Goal: Information Seeking & Learning: Find contact information

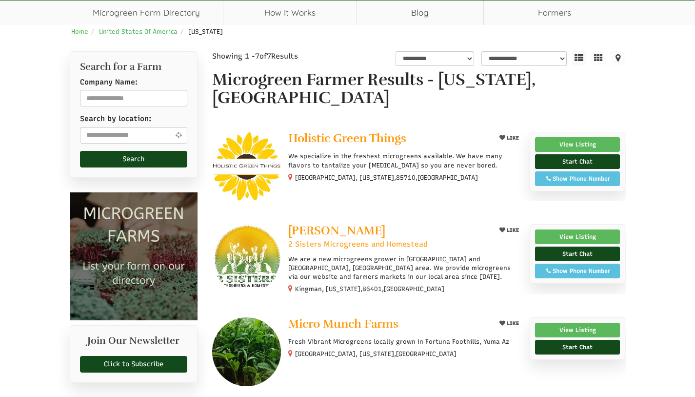
select select "Language Translate Widget"
click at [555, 272] on div "Show Phone Number" at bounding box center [577, 270] width 75 height 9
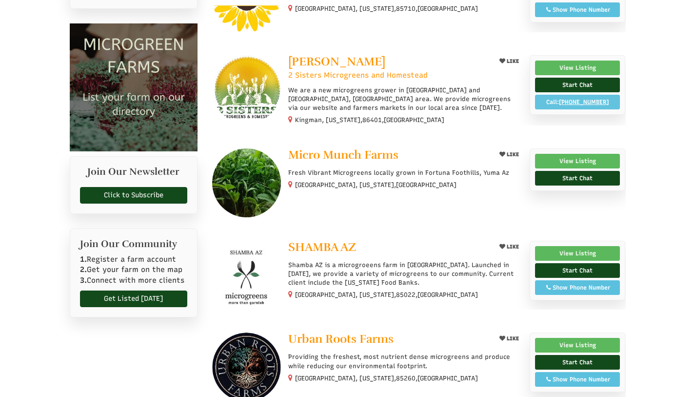
scroll to position [123, 0]
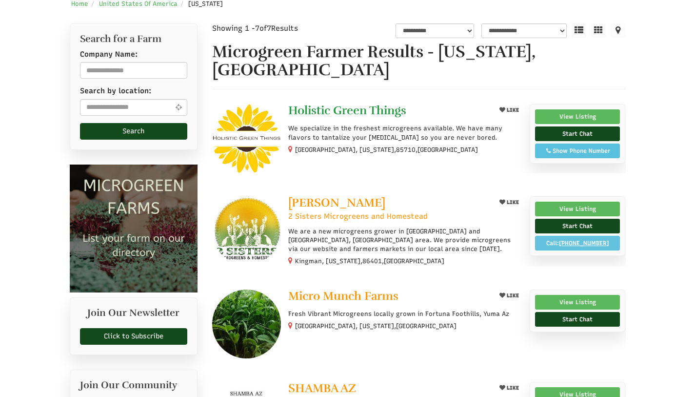
click at [364, 156] on div at bounding box center [419, 138] width 414 height 69
click at [368, 115] on span "Holistic Green Things" at bounding box center [347, 110] width 118 height 15
click at [359, 106] on span "Holistic Green Things" at bounding box center [347, 110] width 118 height 15
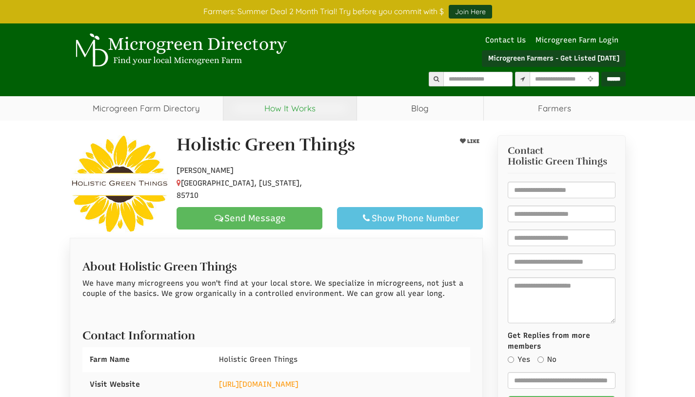
select select "Language Translate Widget"
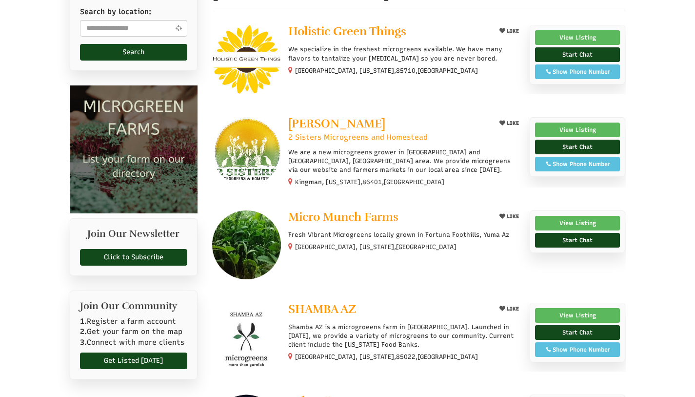
select select "Language Translate Widget"
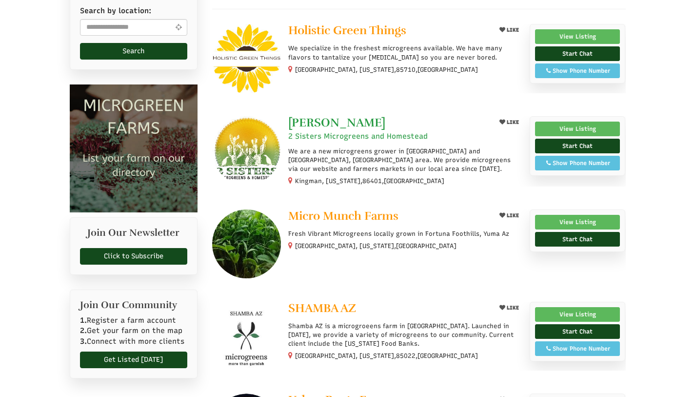
click at [345, 125] on span "[PERSON_NAME]" at bounding box center [336, 122] width 97 height 15
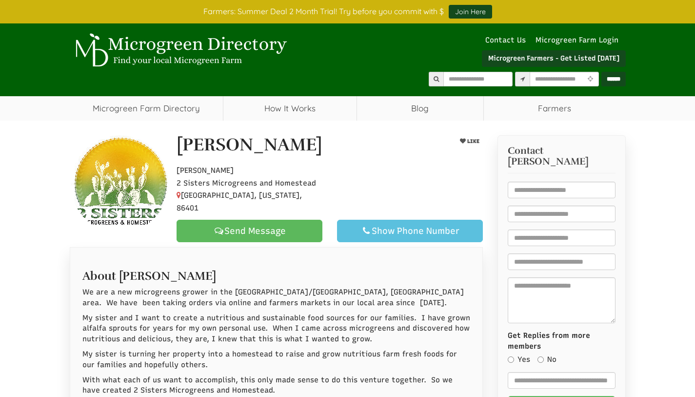
select select "Language Translate Widget"
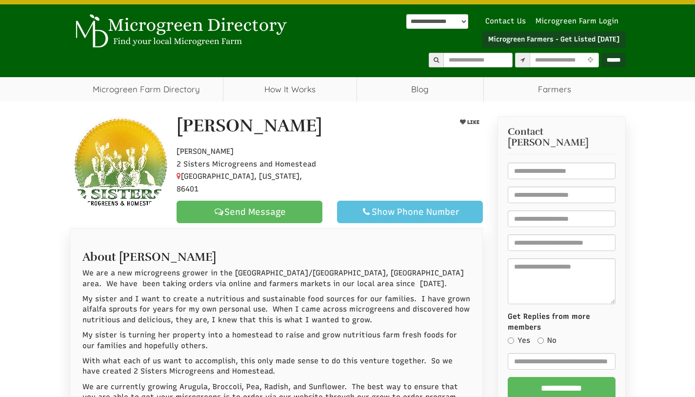
scroll to position [185, 0]
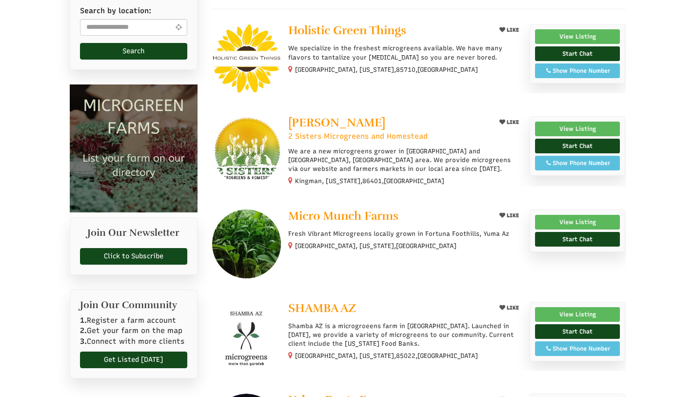
select select "Language Translate Widget"
click at [357, 215] on span "Micro Munch Farms" at bounding box center [343, 215] width 110 height 15
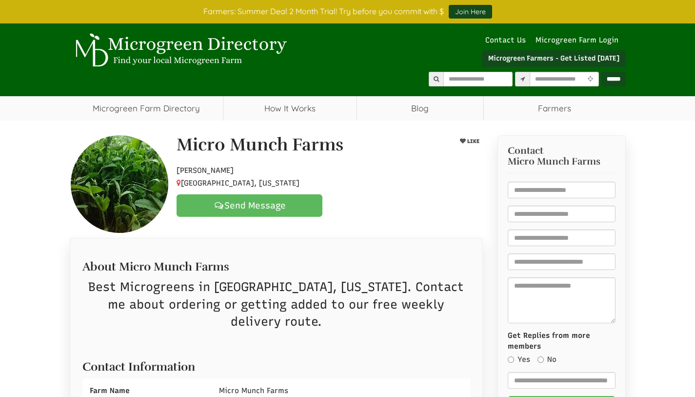
select select "Language Translate Widget"
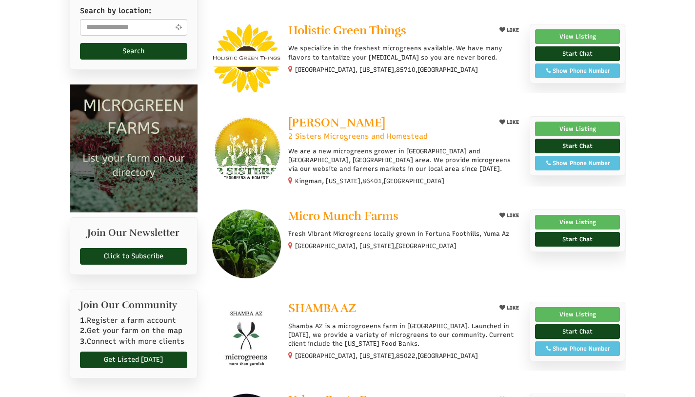
scroll to position [262, 0]
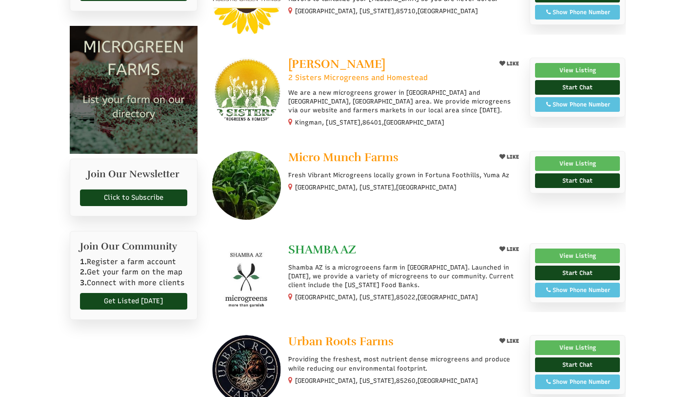
click at [314, 242] on span "SHAMBA AZ" at bounding box center [322, 249] width 68 height 15
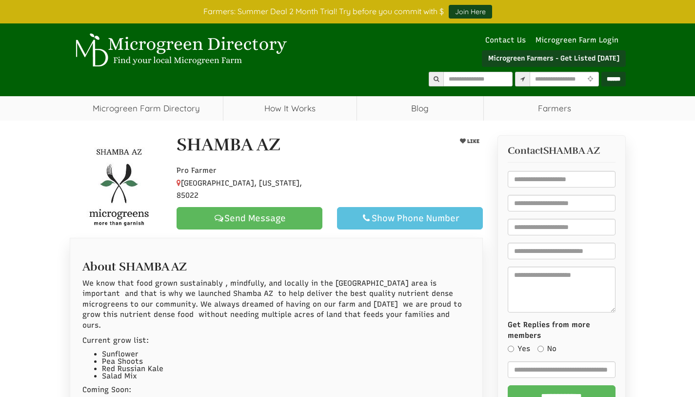
select select "Language Translate Widget"
drag, startPoint x: 210, startPoint y: 141, endPoint x: 156, endPoint y: 137, distance: 53.8
click at [156, 137] on div "SHAMBA AZ LIKE Pro [GEOGRAPHIC_DATA], [US_STATE], 85022 Send Message Show Phone…" at bounding box center [276, 184] width 428 height 98
copy div "SHAMBA AZ"
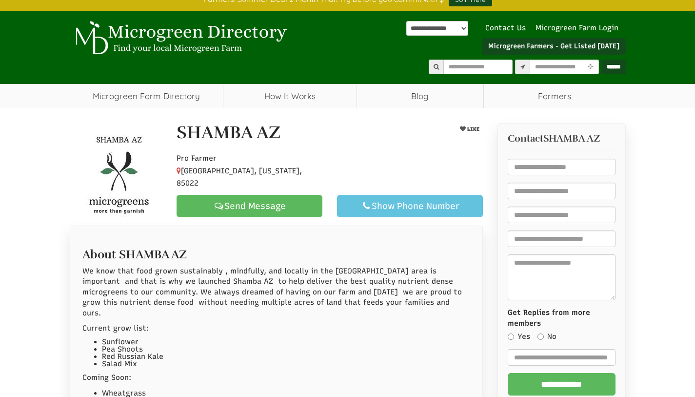
click at [384, 200] on div "Show Phone Number" at bounding box center [409, 206] width 129 height 12
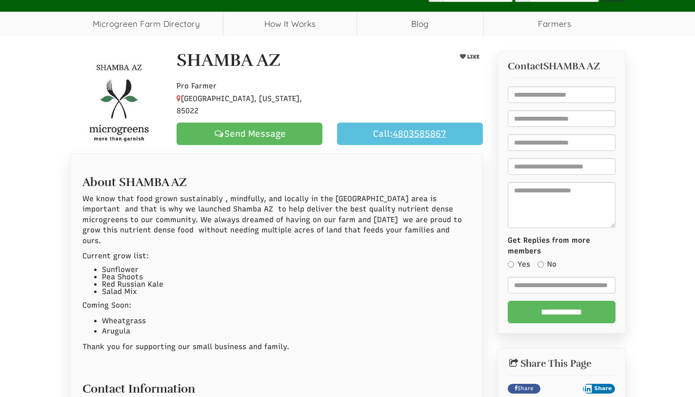
scroll to position [380, 0]
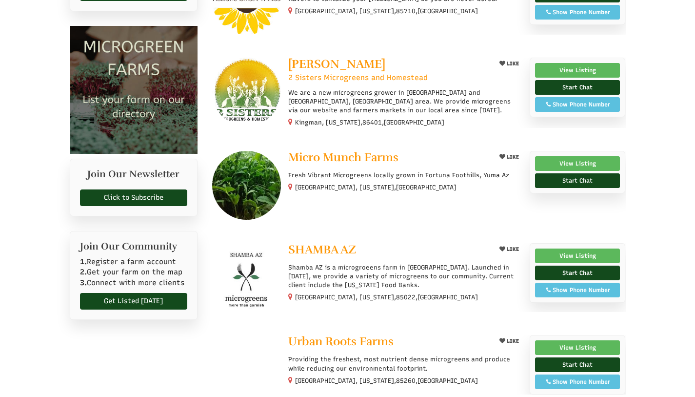
scroll to position [262, 0]
select select "Language Translate Widget"
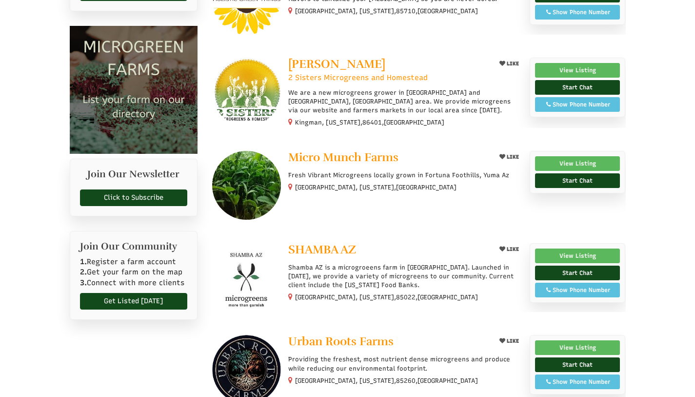
scroll to position [371, 0]
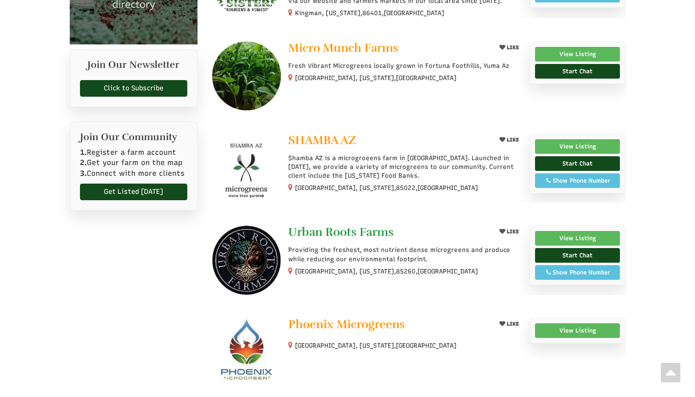
click at [342, 234] on span "Urban Roots Farms" at bounding box center [340, 231] width 105 height 15
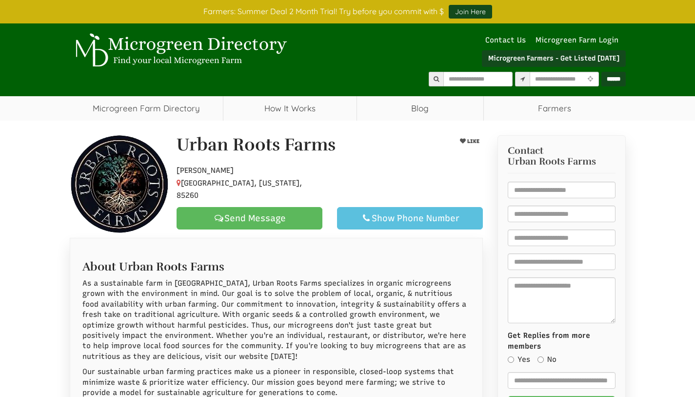
select select "Language Translate Widget"
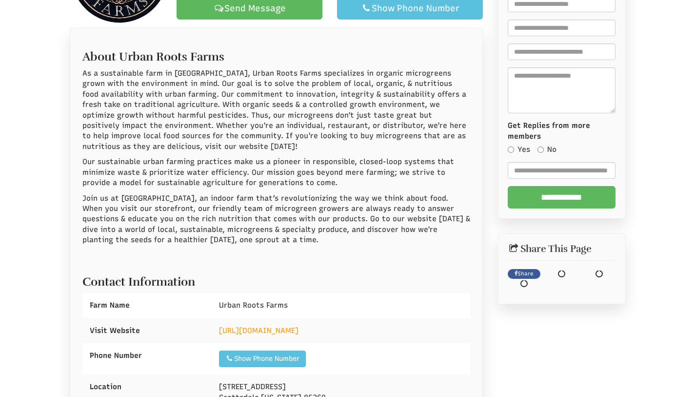
scroll to position [265, 0]
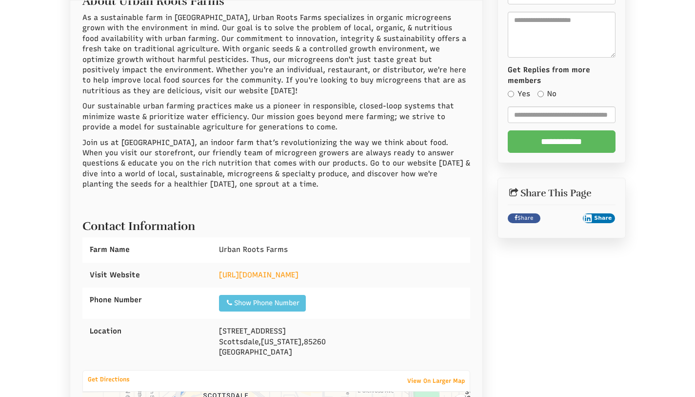
click at [268, 347] on div "[STREET_ADDRESS][US_STATE]" at bounding box center [341, 342] width 259 height 46
click at [280, 308] on div "Show Phone Number Call: 602-561-6361" at bounding box center [262, 303] width 87 height 17
click at [290, 299] on div "Show Phone Number" at bounding box center [262, 303] width 74 height 10
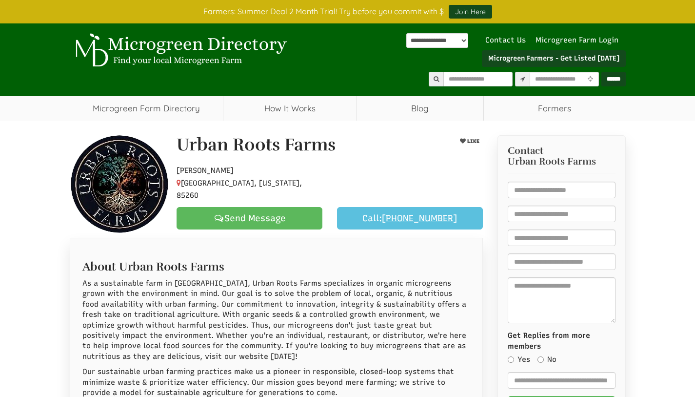
drag, startPoint x: 335, startPoint y: 142, endPoint x: 179, endPoint y: 138, distance: 156.2
click at [179, 138] on div "Urban Roots Farms" at bounding box center [302, 147] width 267 height 24
copy h1 "Urban Roots Farms"
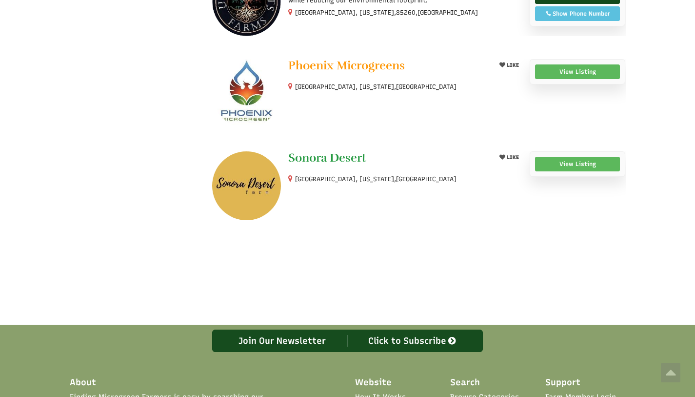
scroll to position [442, 0]
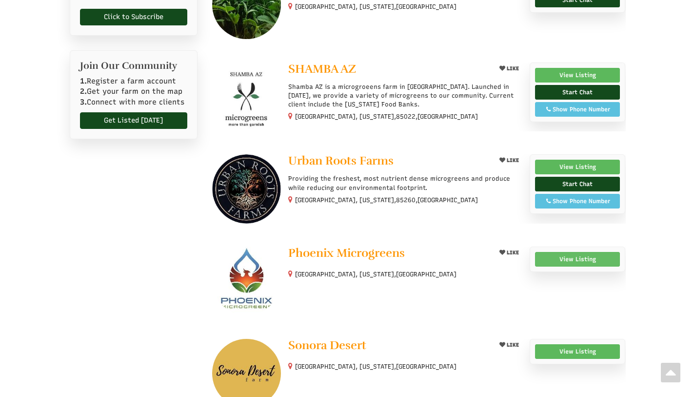
click at [564, 261] on link "View Listing" at bounding box center [577, 259] width 85 height 15
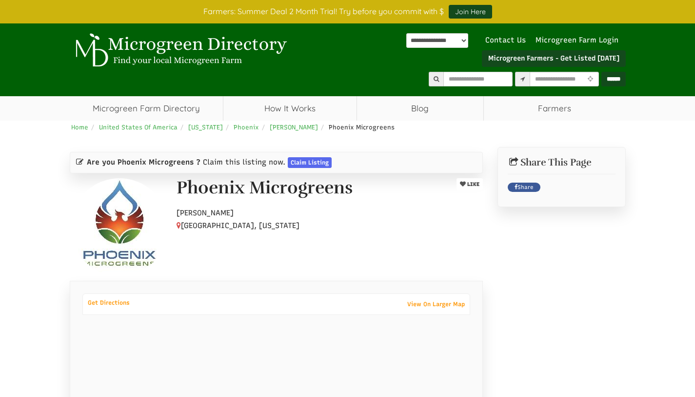
scroll to position [184, 0]
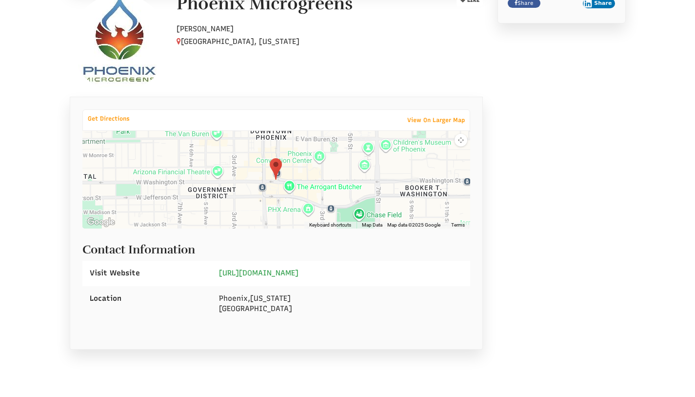
drag, startPoint x: 348, startPoint y: 273, endPoint x: 252, endPoint y: 272, distance: 96.6
click at [227, 274] on div "[URL][DOMAIN_NAME]" at bounding box center [341, 272] width 259 height 25
click at [253, 272] on link "[URL][DOMAIN_NAME]" at bounding box center [259, 272] width 80 height 9
